Goal: Information Seeking & Learning: Learn about a topic

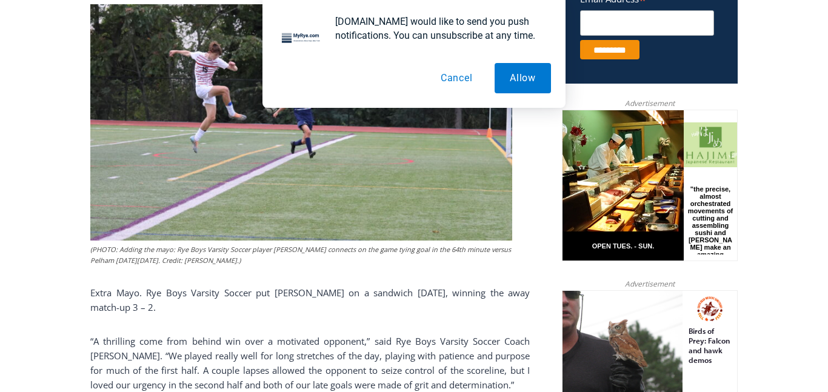
scroll to position [533, 0]
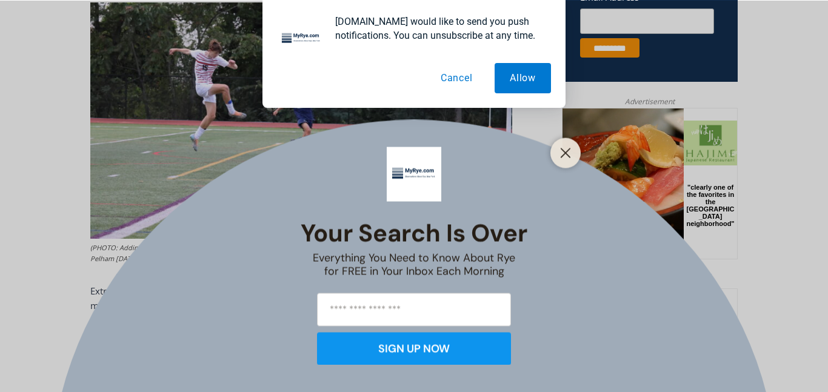
click at [461, 75] on button "Cancel" at bounding box center [457, 78] width 62 height 30
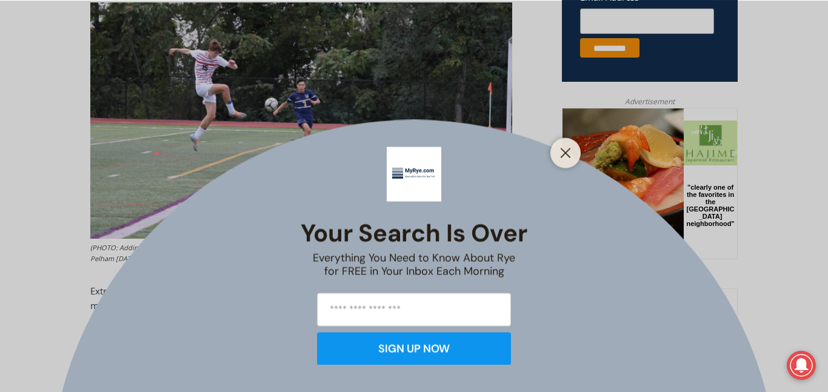
click at [555, 156] on div at bounding box center [565, 153] width 30 height 30
click at [563, 155] on line "Close" at bounding box center [565, 153] width 8 height 8
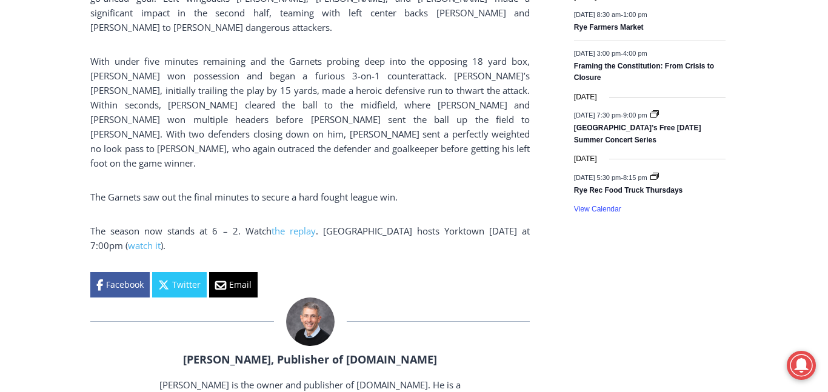
scroll to position [1907, 0]
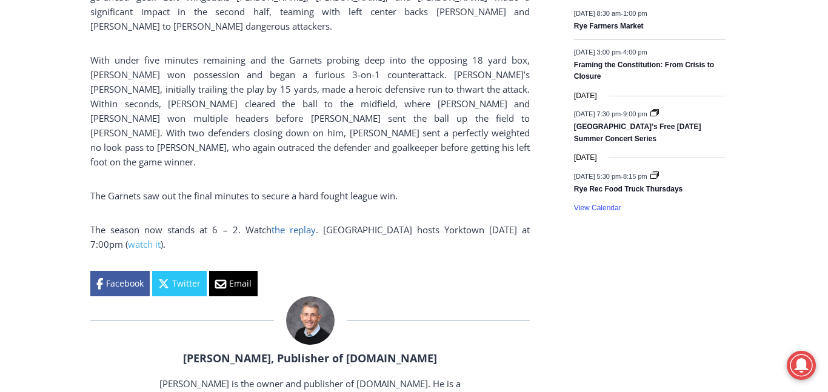
click at [277, 224] on link "the replay" at bounding box center [294, 230] width 44 height 12
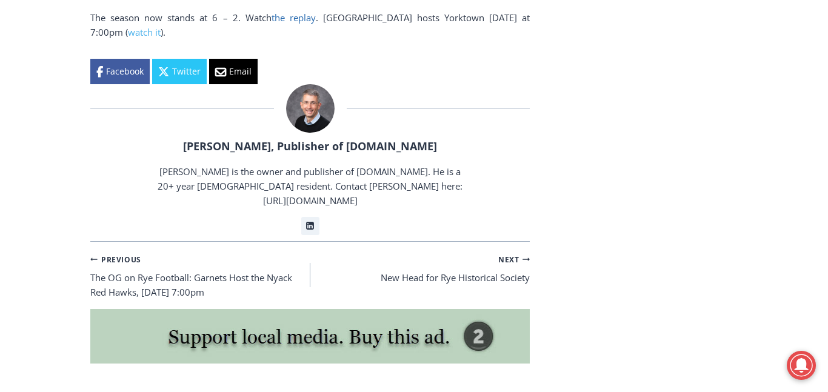
scroll to position [2509, 0]
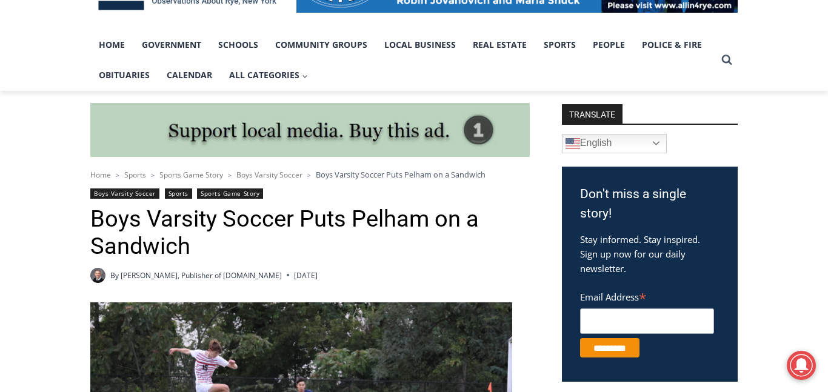
scroll to position [232, 0]
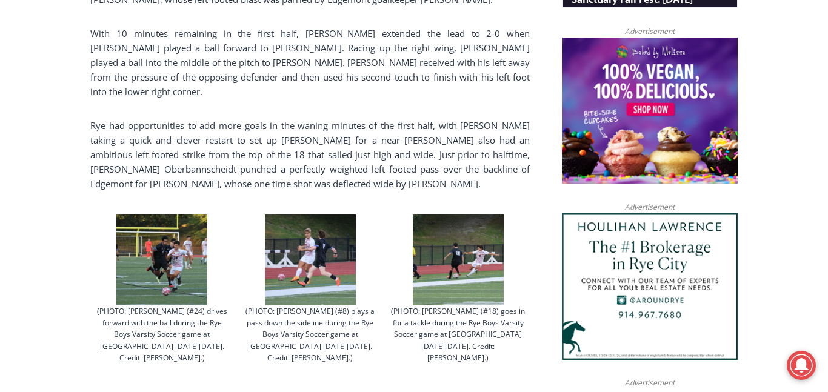
scroll to position [966, 0]
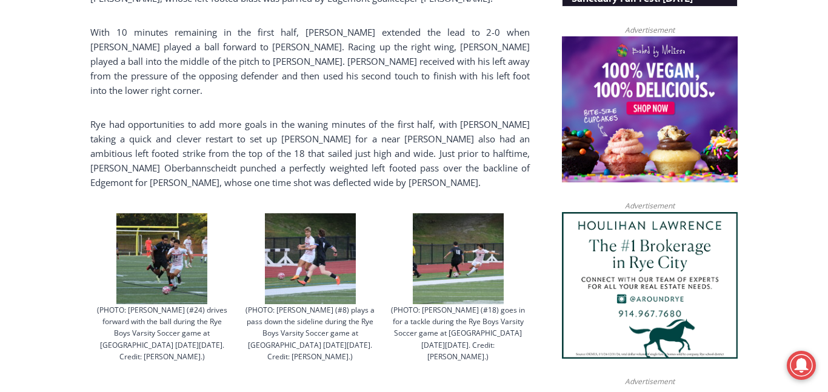
click at [153, 264] on img at bounding box center [161, 258] width 91 height 91
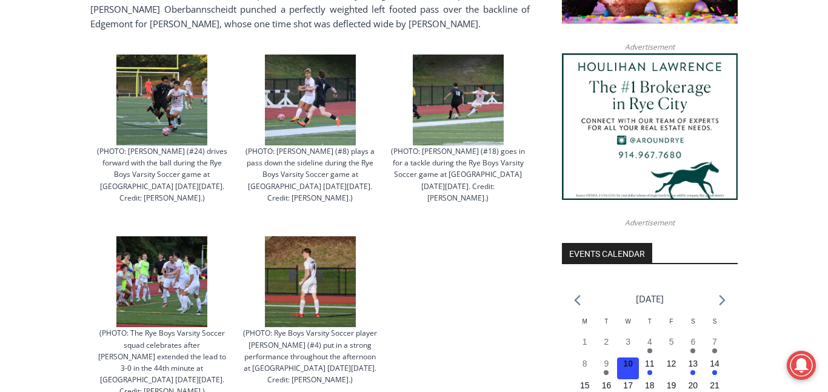
scroll to position [1085, 0]
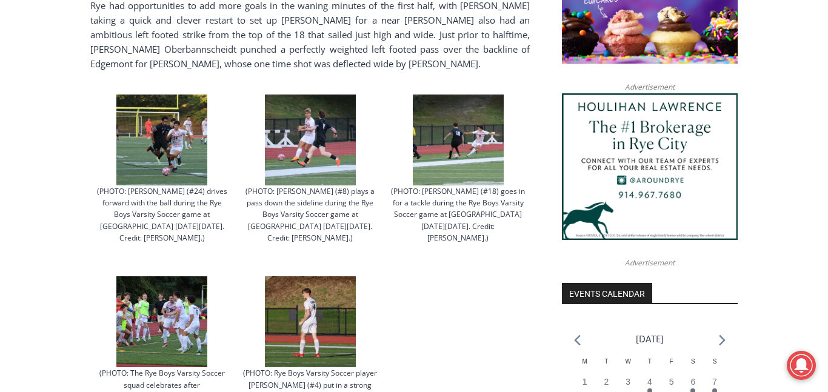
click at [317, 301] on img at bounding box center [310, 321] width 91 height 91
